Goal: Find specific page/section: Find specific page/section

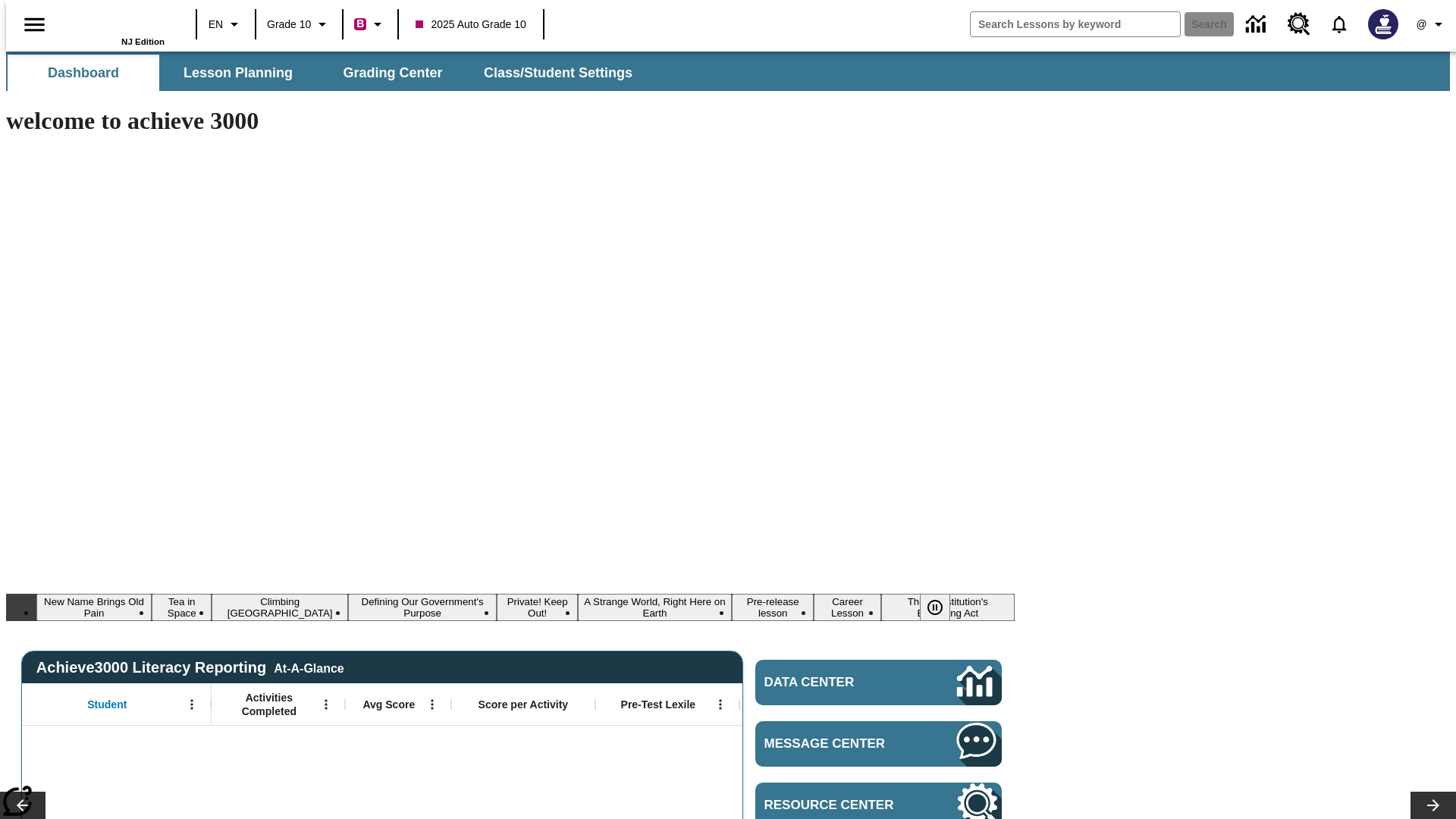
type input "-1"
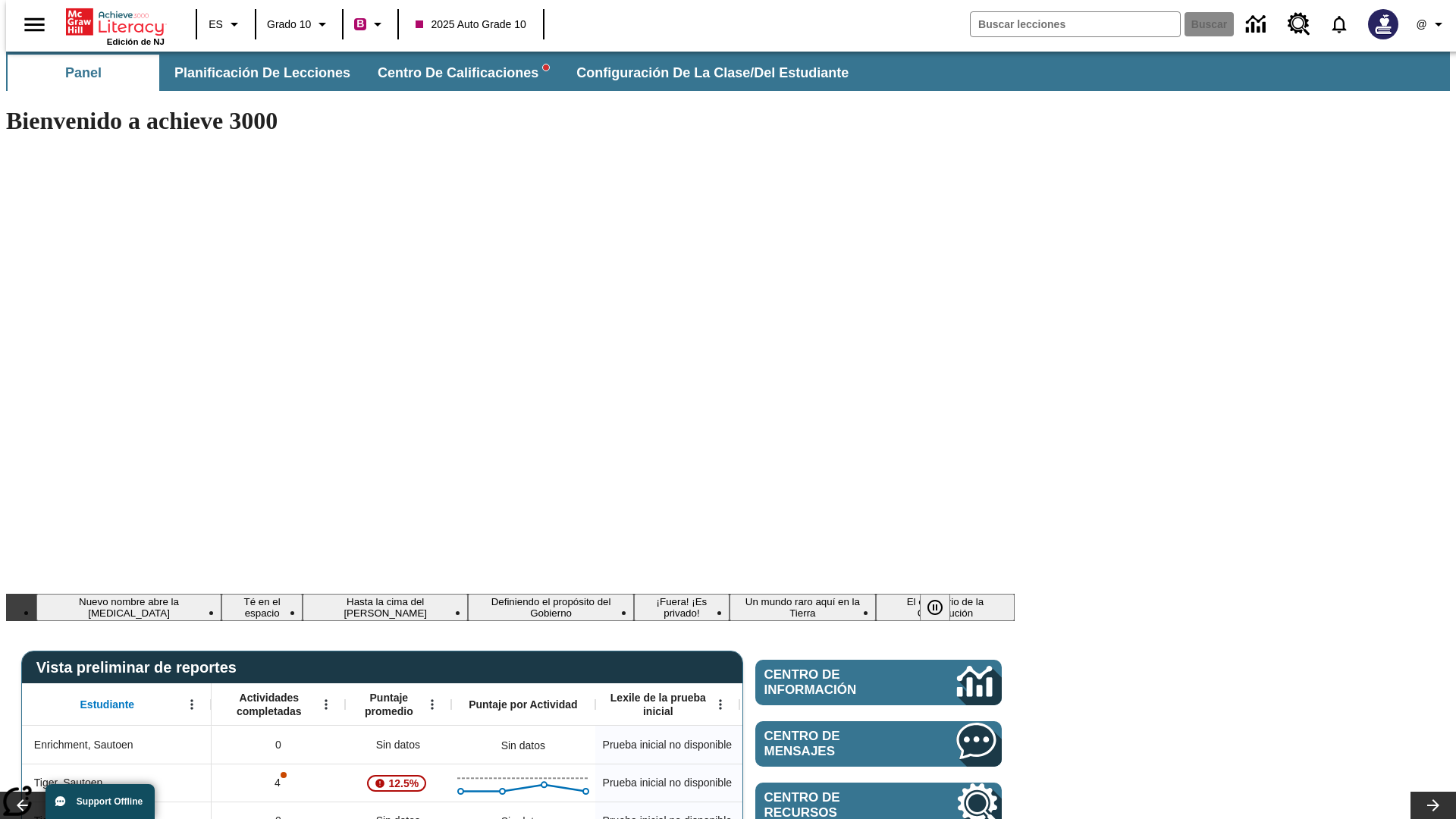
type input "-1"
click at [254, 73] on span "Planificación de lecciones" at bounding box center [263, 73] width 176 height 18
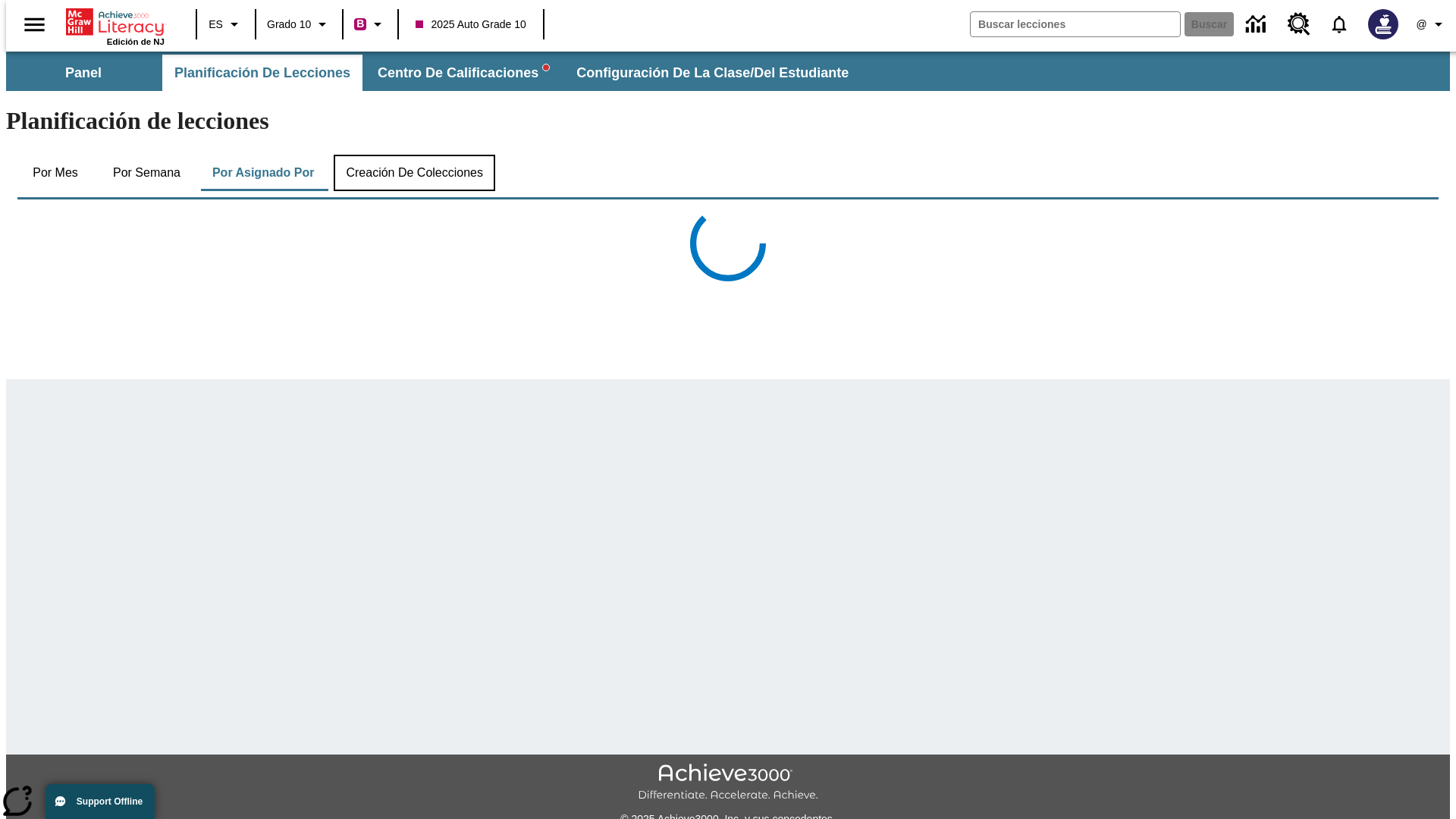
click at [411, 155] on button "Creación de colecciones" at bounding box center [414, 172] width 162 height 36
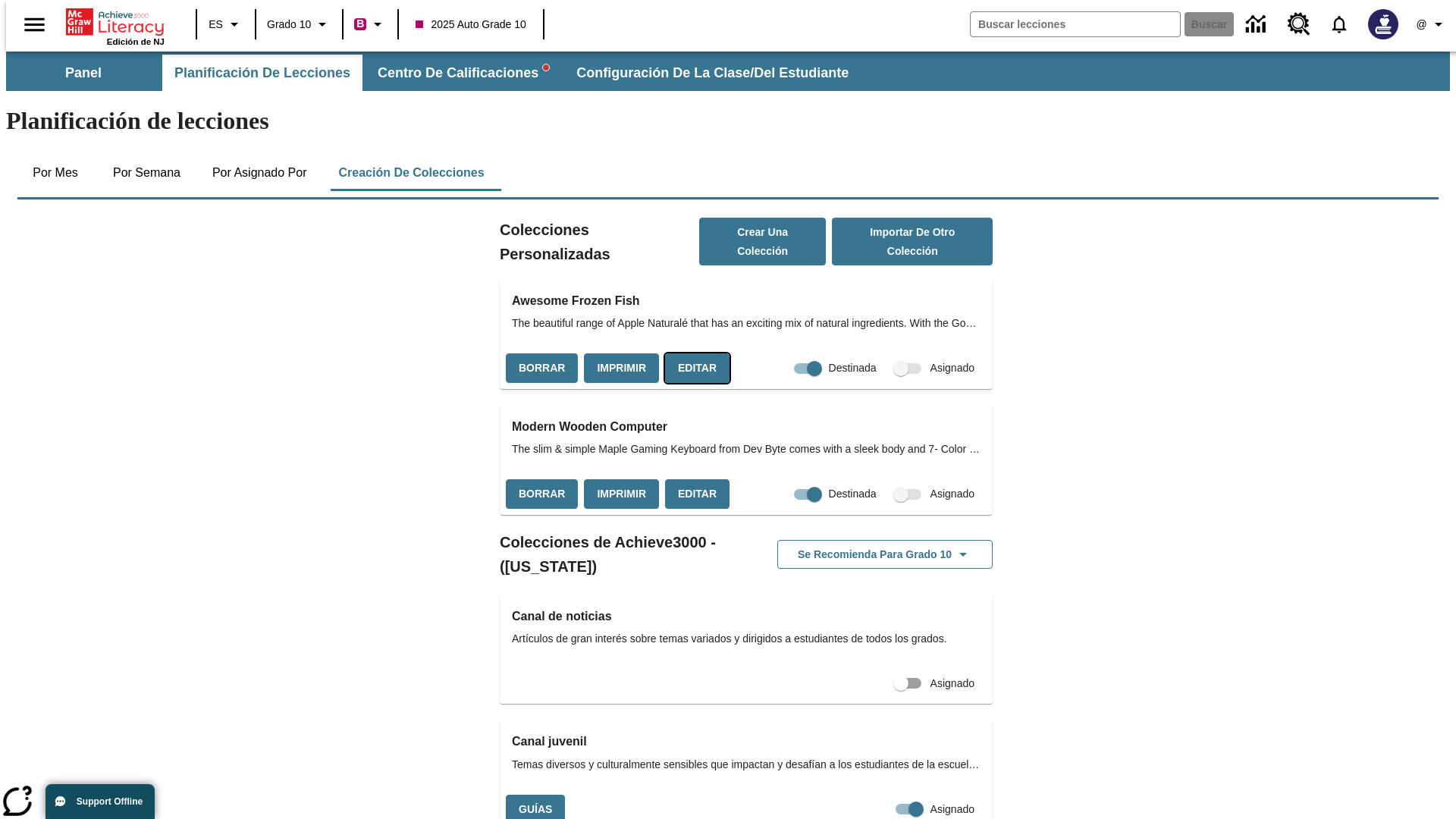
click at [692, 354] on button "Editar" at bounding box center [697, 369] width 64 height 30
